Goal: Navigation & Orientation: Find specific page/section

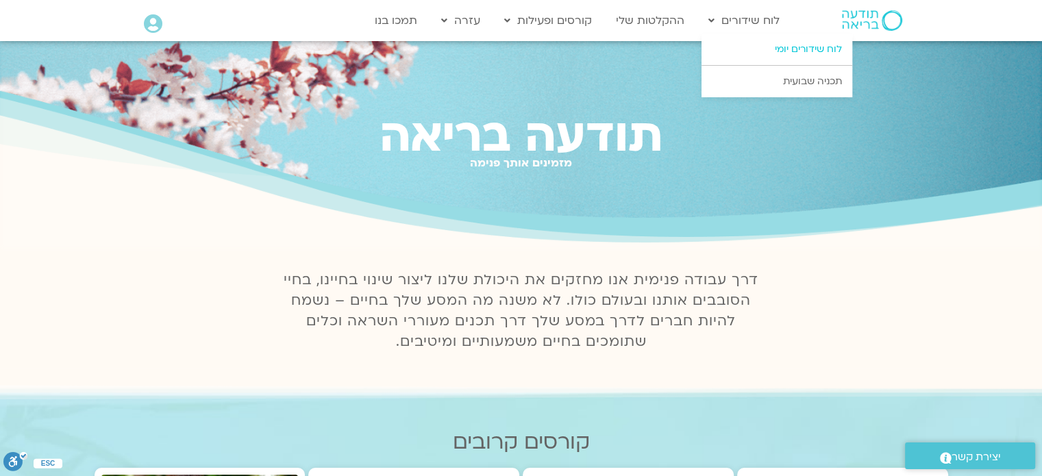
click at [783, 48] on link "לוח שידורים יומי" at bounding box center [776, 50] width 151 height 32
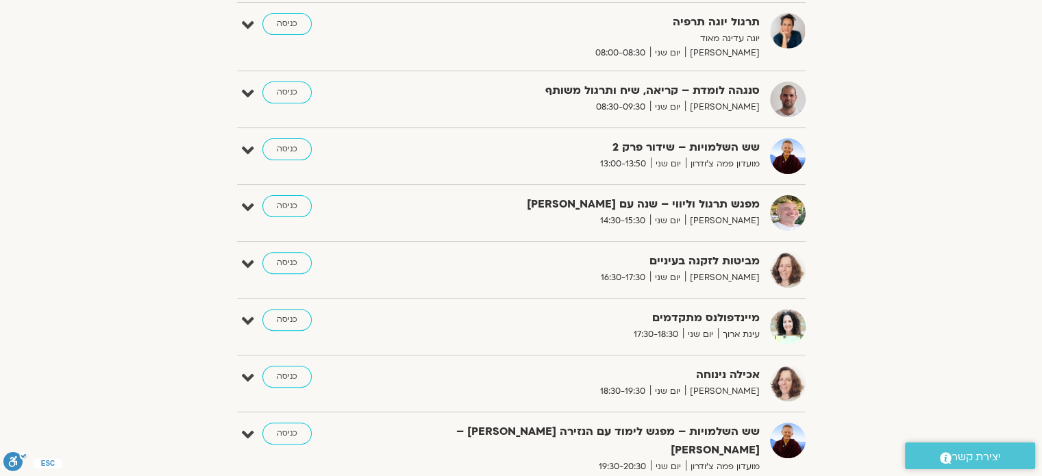
scroll to position [479, 0]
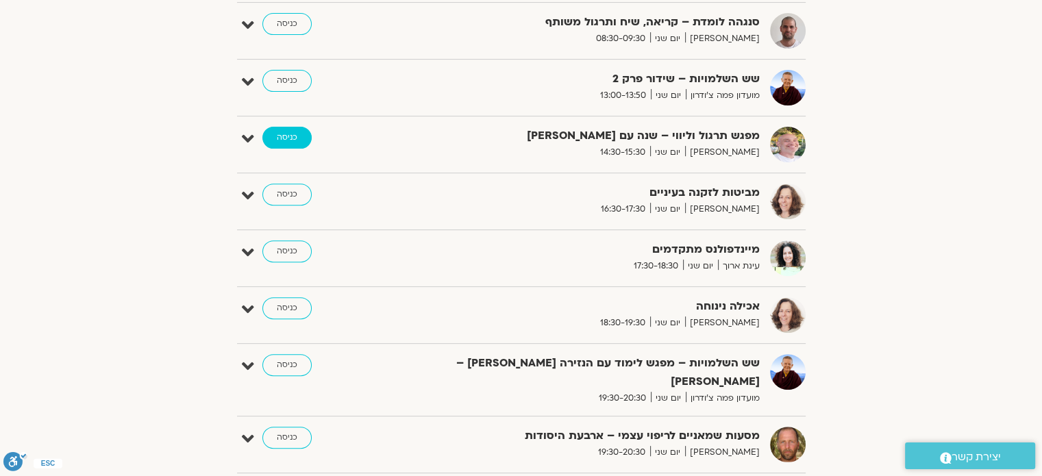
click at [294, 141] on link "כניסה" at bounding box center [286, 138] width 49 height 22
